Goal: Find contact information: Find contact information

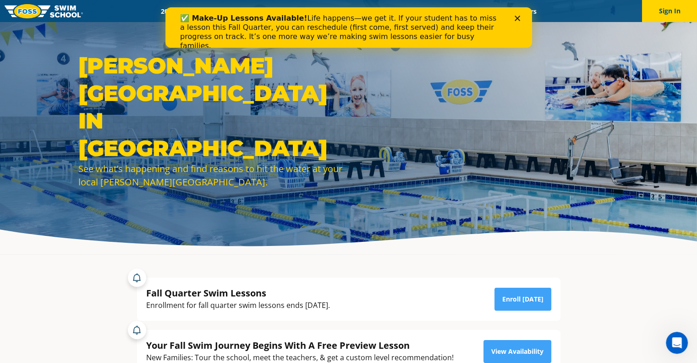
drag, startPoint x: 702, startPoint y: 16, endPoint x: 639, endPoint y: 184, distance: 179.4
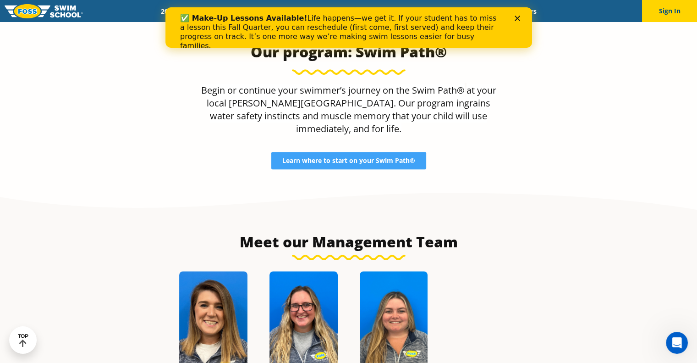
scroll to position [1030, 0]
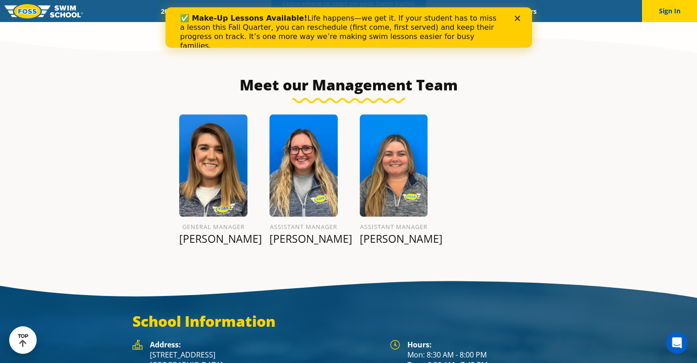
click at [206, 189] on img at bounding box center [213, 165] width 68 height 102
click at [207, 232] on p "[PERSON_NAME]" at bounding box center [213, 238] width 68 height 13
click at [394, 234] on section "Meet our Management Team General Manager Heather R. Assistant Manager Kylie S. …" at bounding box center [348, 148] width 697 height 240
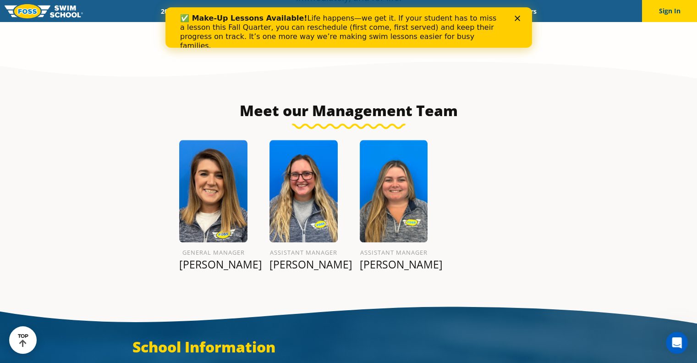
scroll to position [1043, 0]
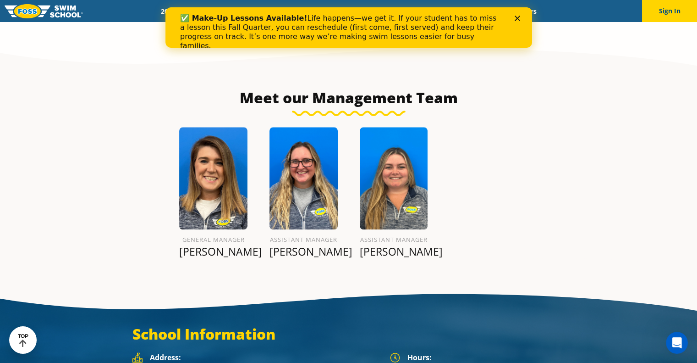
click at [392, 234] on h6 "Assistant Manager" at bounding box center [394, 239] width 68 height 11
click at [392, 170] on img at bounding box center [394, 178] width 68 height 102
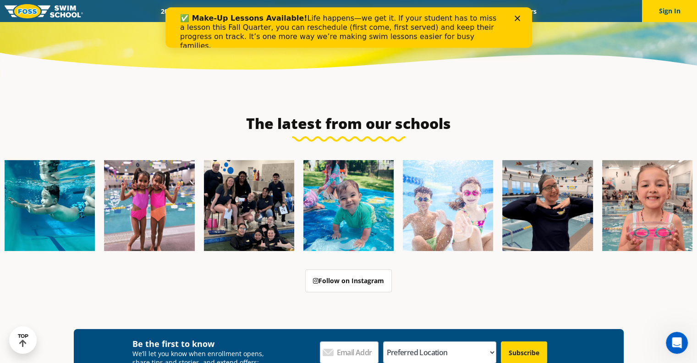
scroll to position [3333, 0]
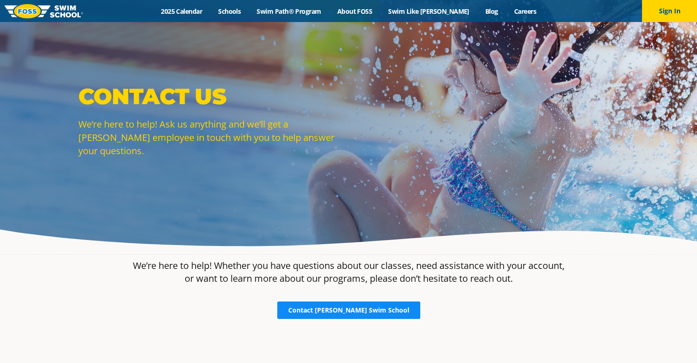
click at [374, 309] on span "Contact Foss Swim School" at bounding box center [348, 310] width 121 height 6
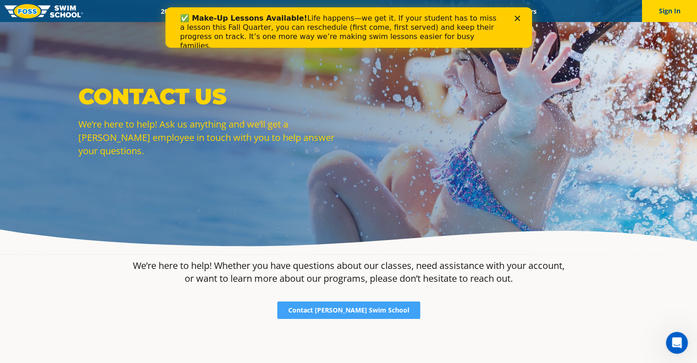
click at [520, 20] on div "Close" at bounding box center [518, 18] width 9 height 5
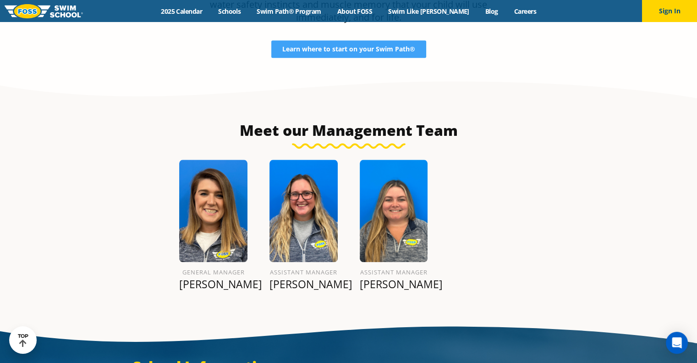
scroll to position [981, 0]
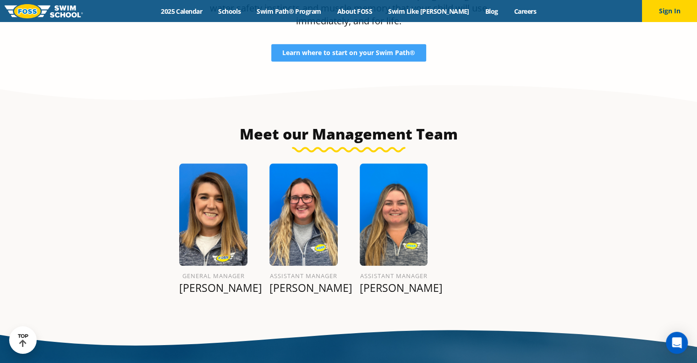
click at [216, 225] on img at bounding box center [213, 214] width 68 height 102
click at [211, 270] on h6 "General Manager" at bounding box center [213, 275] width 68 height 11
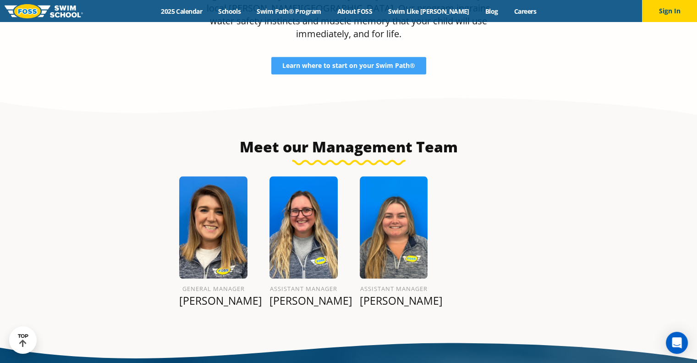
click at [213, 294] on p "[PERSON_NAME]" at bounding box center [213, 300] width 68 height 13
click at [313, 294] on p "[PERSON_NAME]" at bounding box center [303, 300] width 68 height 13
click at [412, 283] on h6 "Assistant Manager" at bounding box center [394, 288] width 68 height 11
